Goal: Task Accomplishment & Management: Complete application form

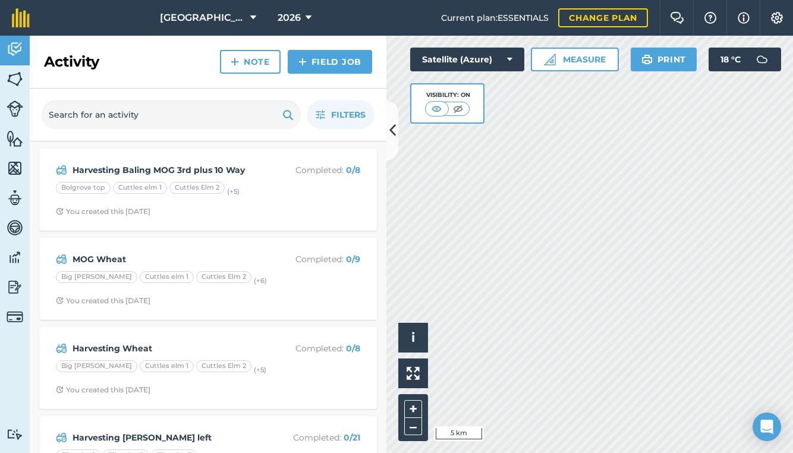
click at [215, 29] on button "[GEOGRAPHIC_DATA]" at bounding box center [208, 18] width 106 height 36
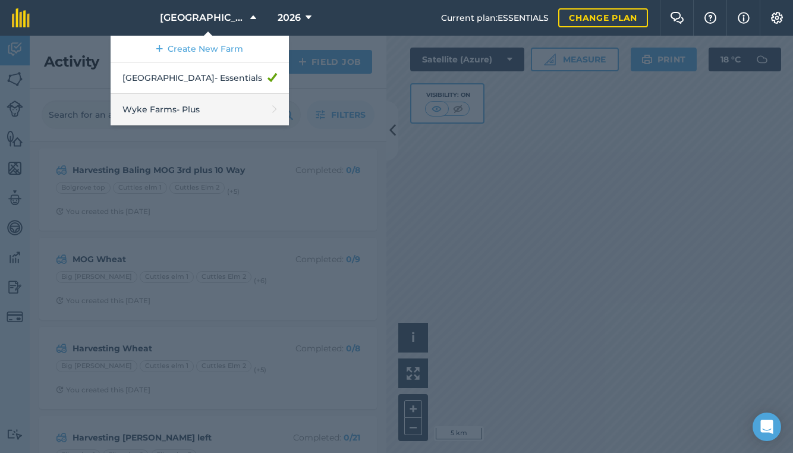
click at [173, 114] on link "Wyke Farms - Plus" at bounding box center [200, 110] width 178 height 32
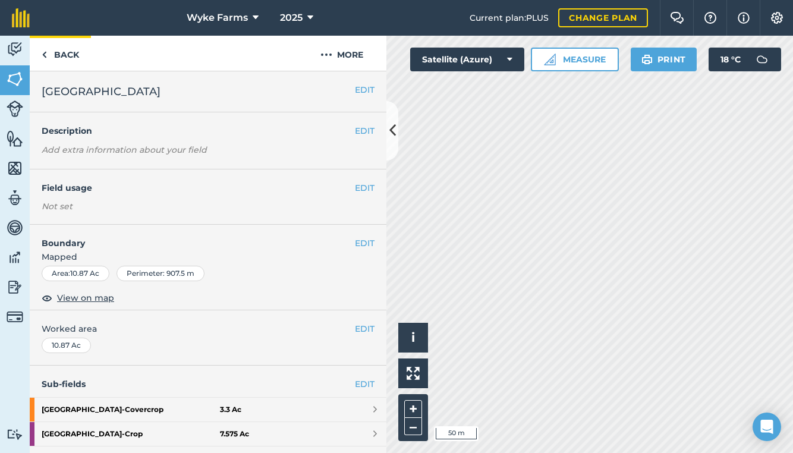
click at [73, 64] on link "Back" at bounding box center [60, 53] width 61 height 35
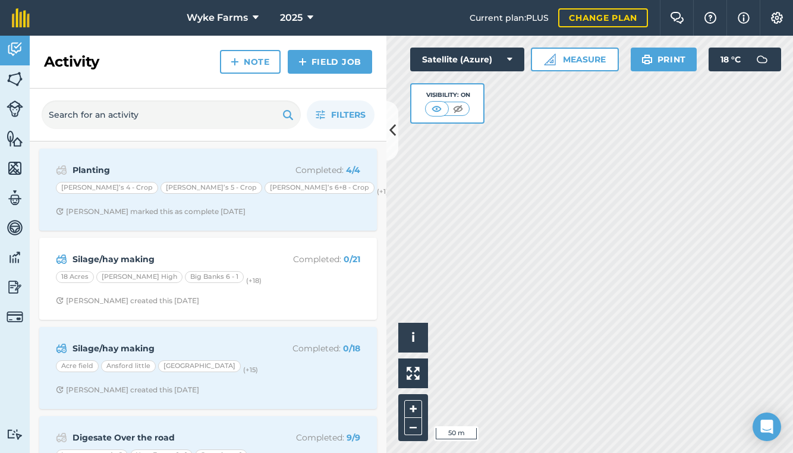
click at [342, 59] on link "Field Job" at bounding box center [330, 62] width 84 height 24
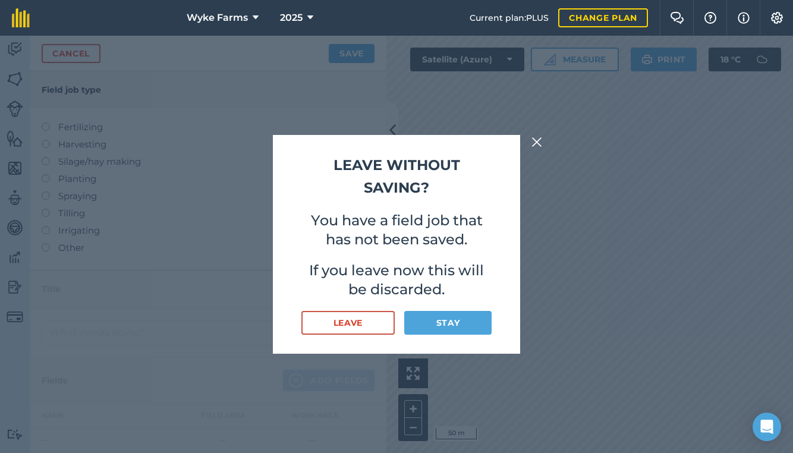
click at [446, 322] on button "Stay" at bounding box center [447, 323] width 87 height 24
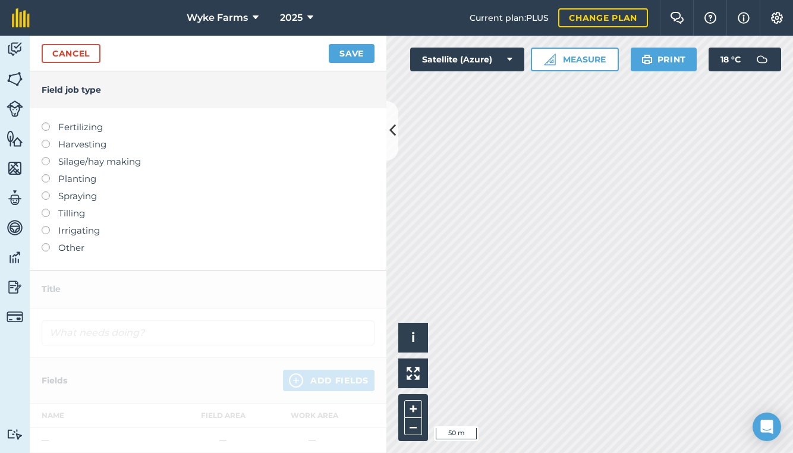
click at [72, 143] on label "Harvesting" at bounding box center [208, 144] width 333 height 14
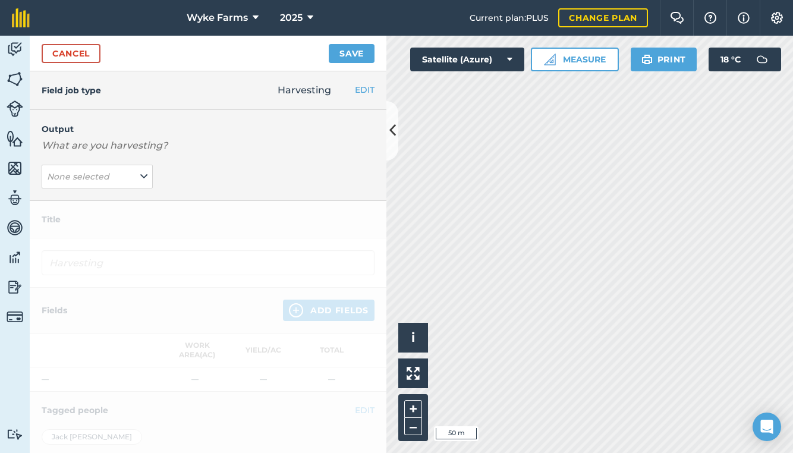
click at [125, 177] on button "None selected" at bounding box center [97, 177] width 111 height 24
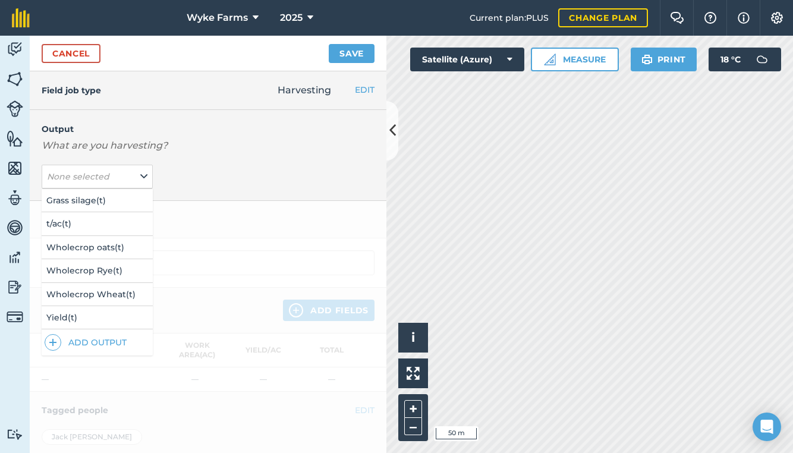
click at [120, 236] on li "Wholecrop oats ( t )" at bounding box center [97, 247] width 111 height 23
click at [117, 227] on button "t/ac ( t )" at bounding box center [97, 223] width 111 height 23
type input "Harvesting t/ac"
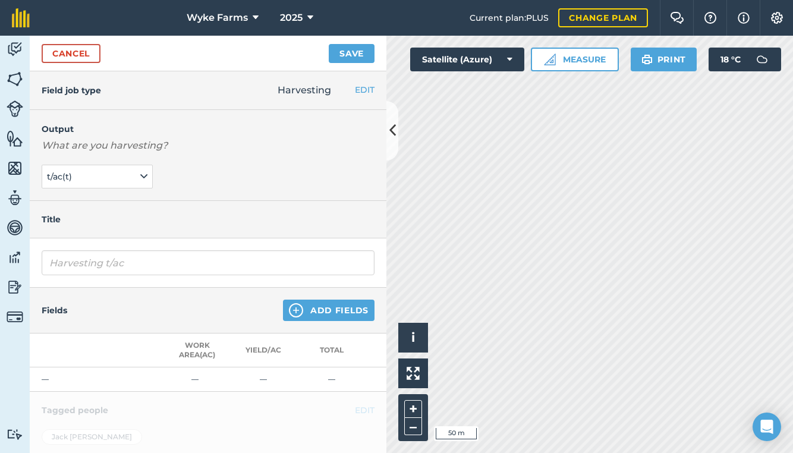
click at [334, 313] on button "Add Fields" at bounding box center [329, 310] width 92 height 21
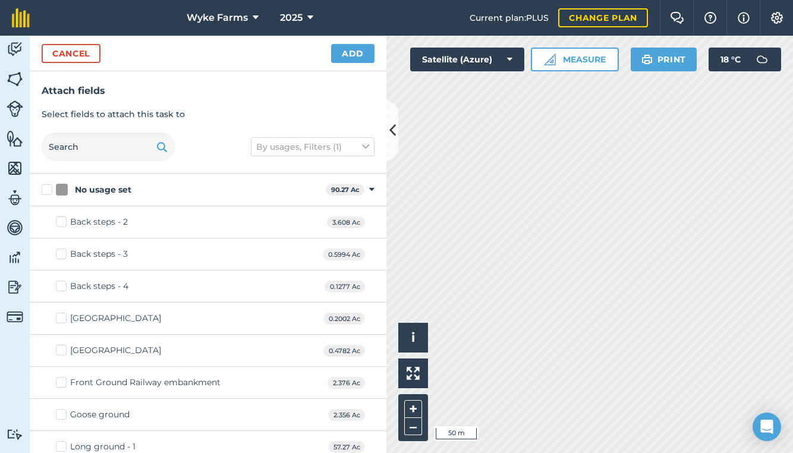
checkbox input "true"
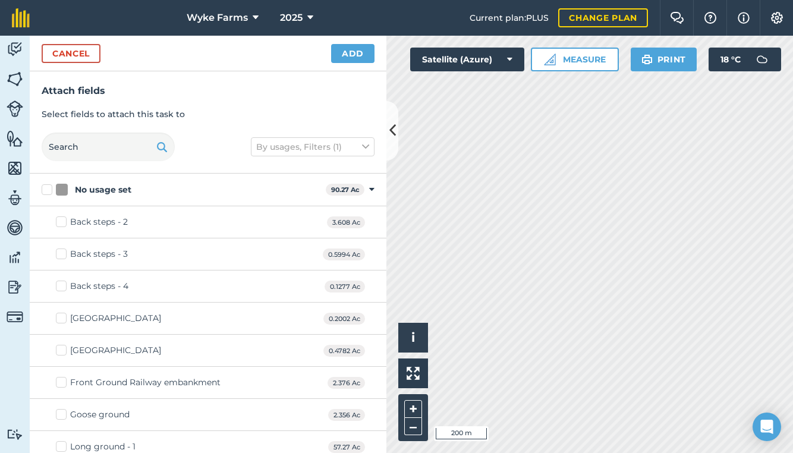
click at [347, 59] on button "Add" at bounding box center [352, 53] width 43 height 19
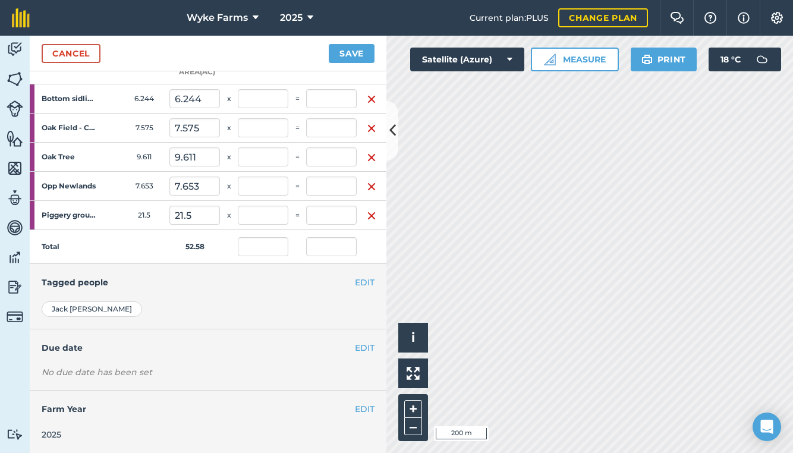
scroll to position [283, 0]
click at [62, 51] on link "Cancel" at bounding box center [71, 53] width 59 height 19
click at [79, 54] on link "Cancel" at bounding box center [71, 53] width 59 height 19
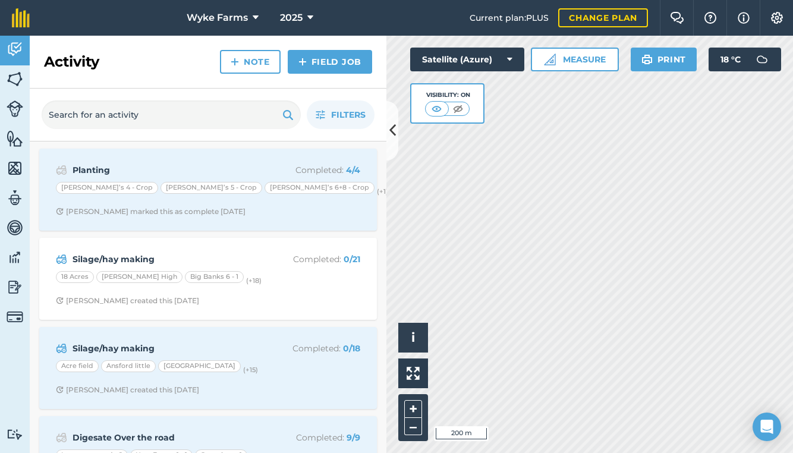
click at [394, 131] on icon at bounding box center [393, 130] width 7 height 21
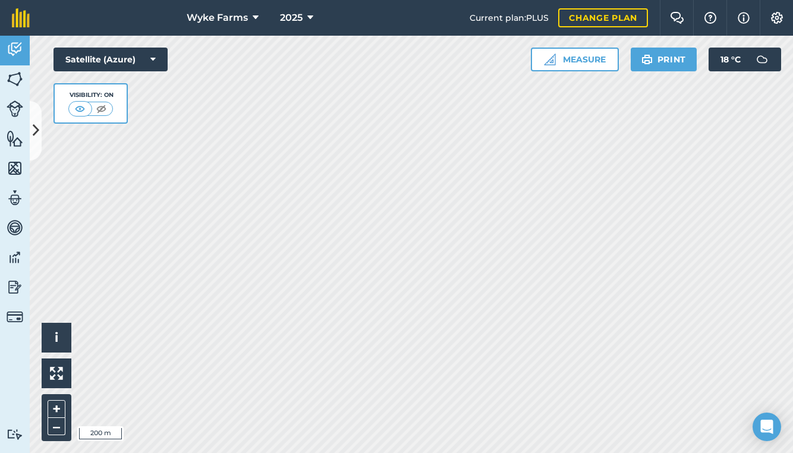
click at [39, 124] on icon at bounding box center [36, 130] width 7 height 21
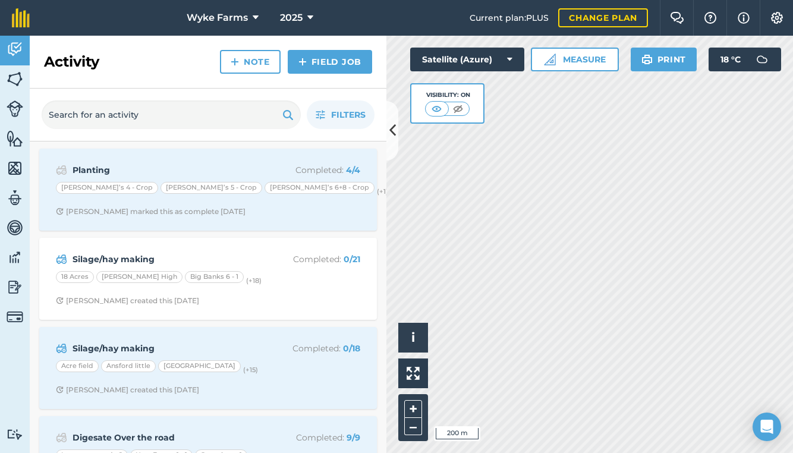
click at [18, 86] on img at bounding box center [15, 79] width 17 height 18
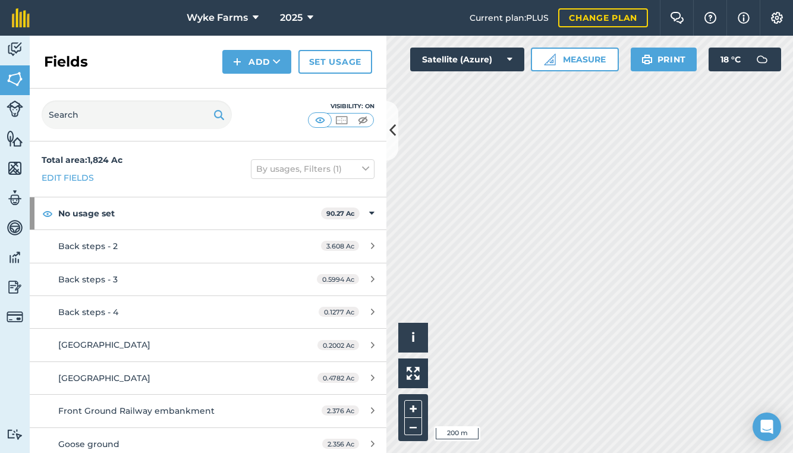
click at [15, 48] on img at bounding box center [15, 49] width 17 height 18
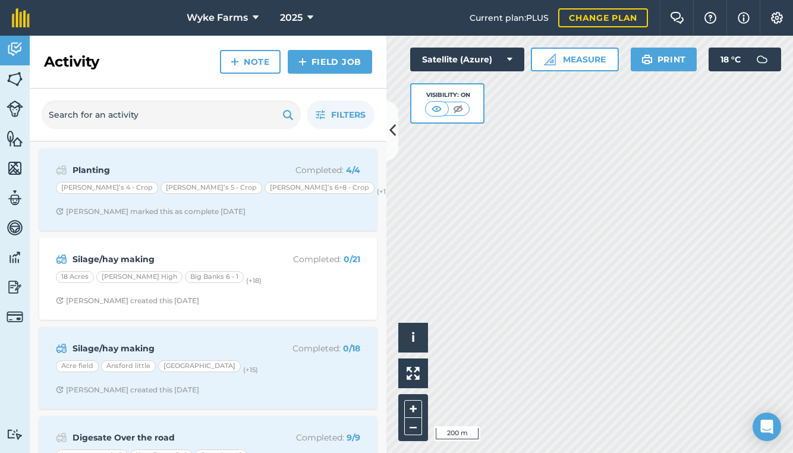
click at [243, 1] on button "Wyke Farms" at bounding box center [222, 18] width 81 height 36
